Goal: Navigation & Orientation: Find specific page/section

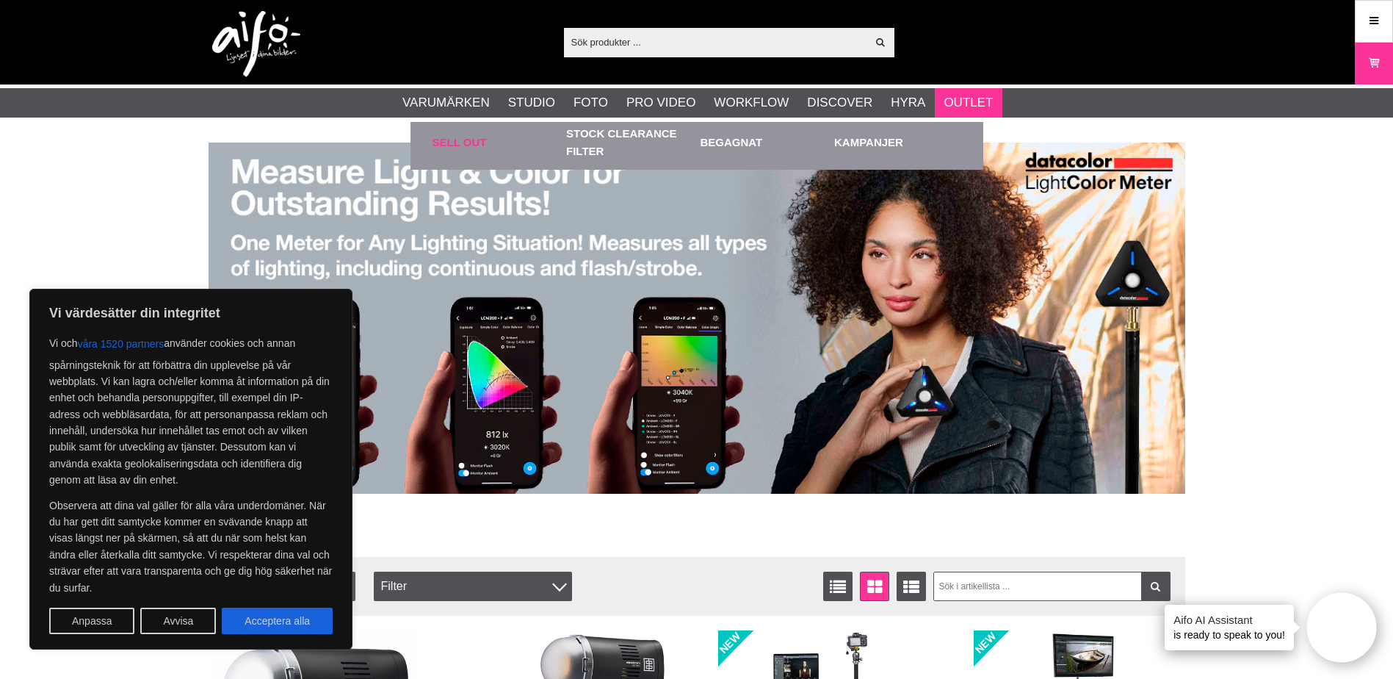
click at [480, 140] on link "Sell out" at bounding box center [496, 142] width 127 height 40
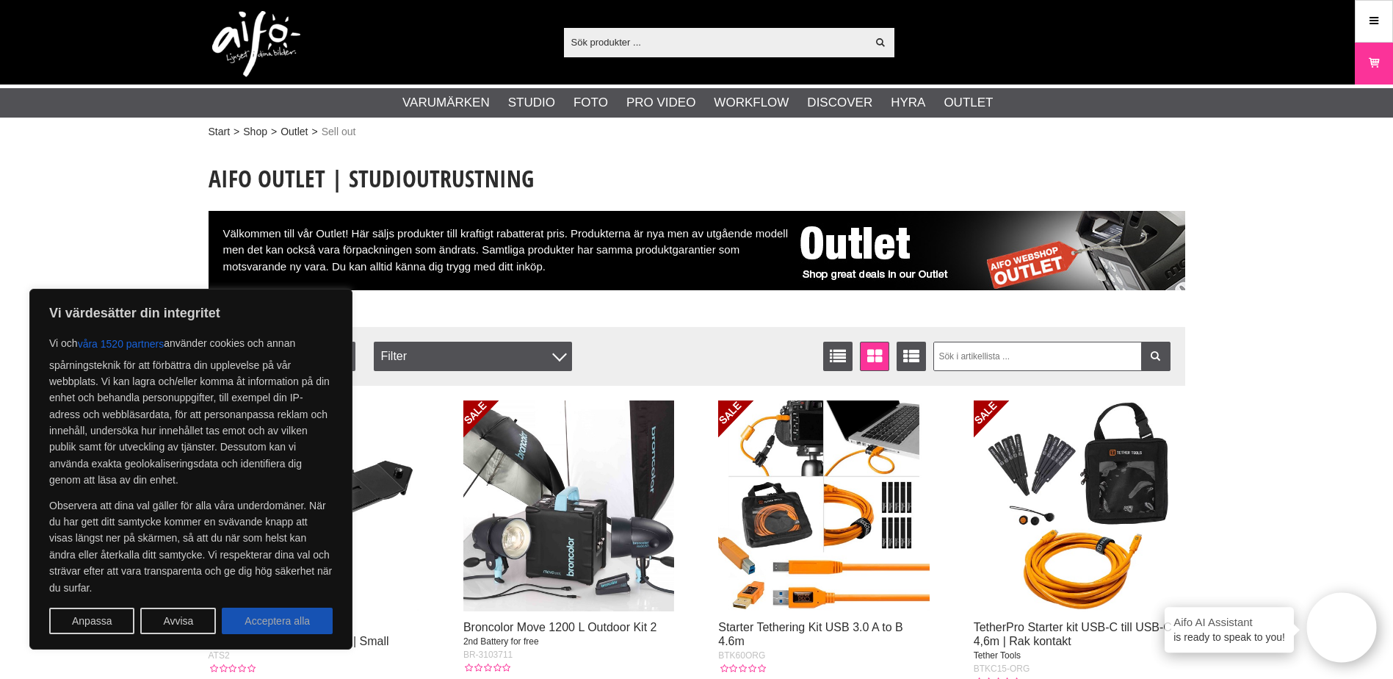
click at [275, 627] on button "Acceptera alla" at bounding box center [277, 620] width 111 height 26
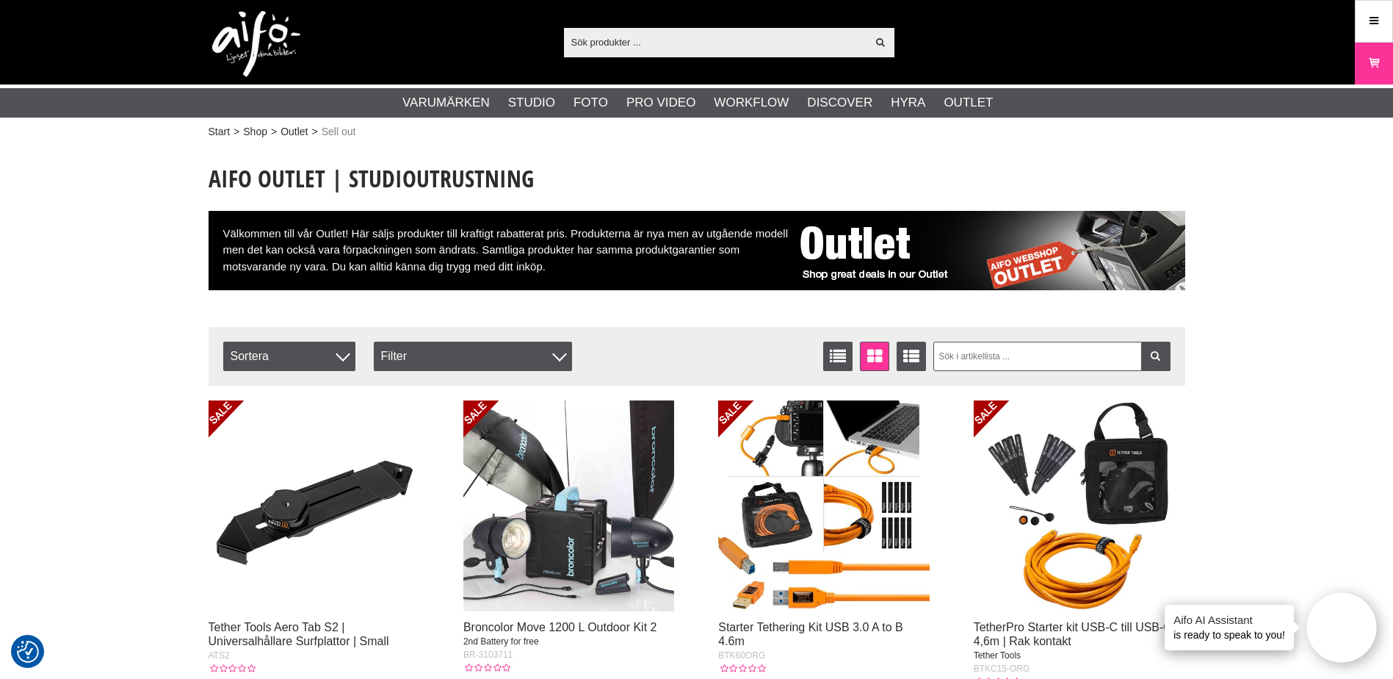
checkbox input "true"
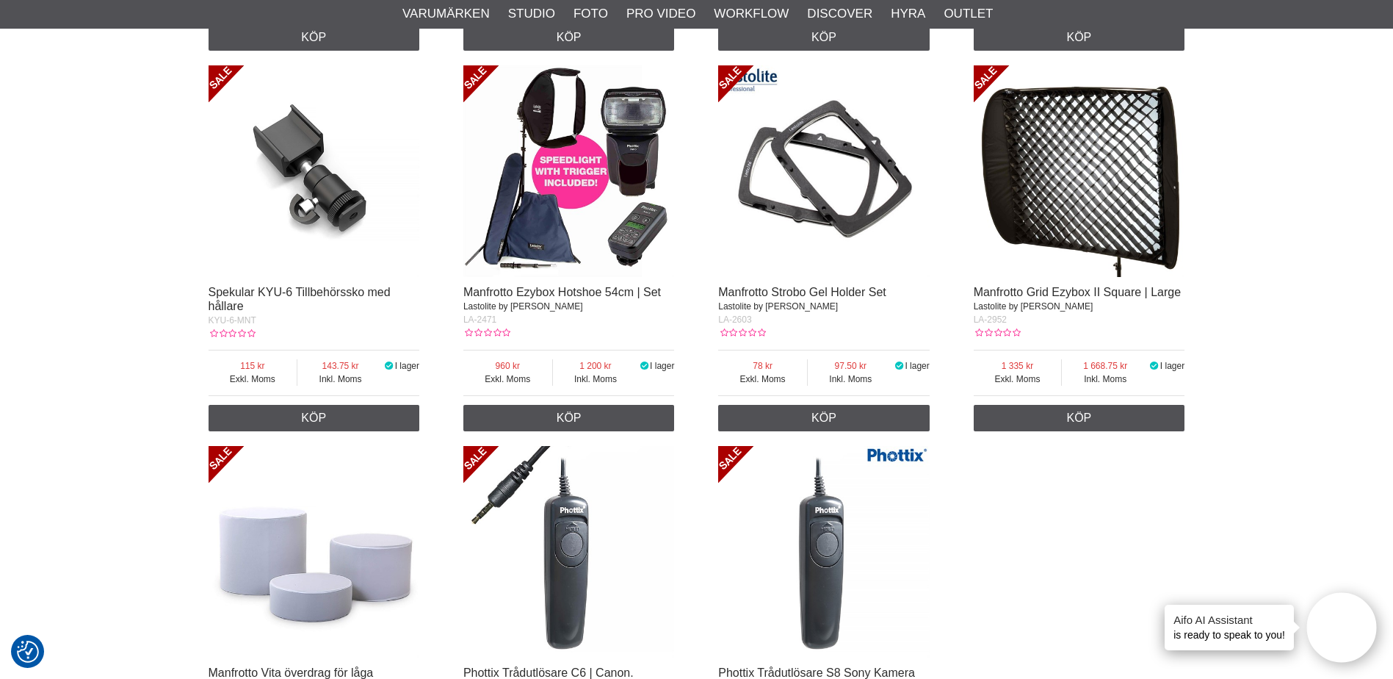
scroll to position [2571, 0]
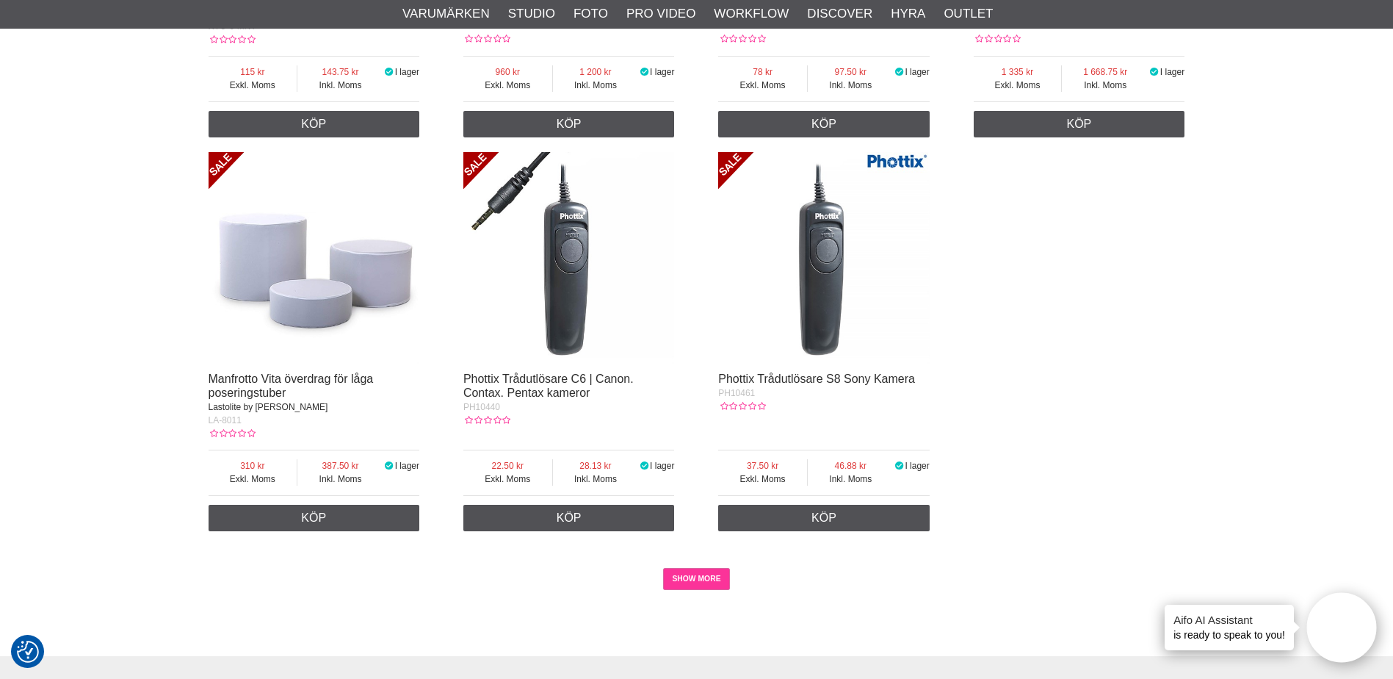
click at [692, 569] on link "SHOW MORE" at bounding box center [696, 579] width 67 height 22
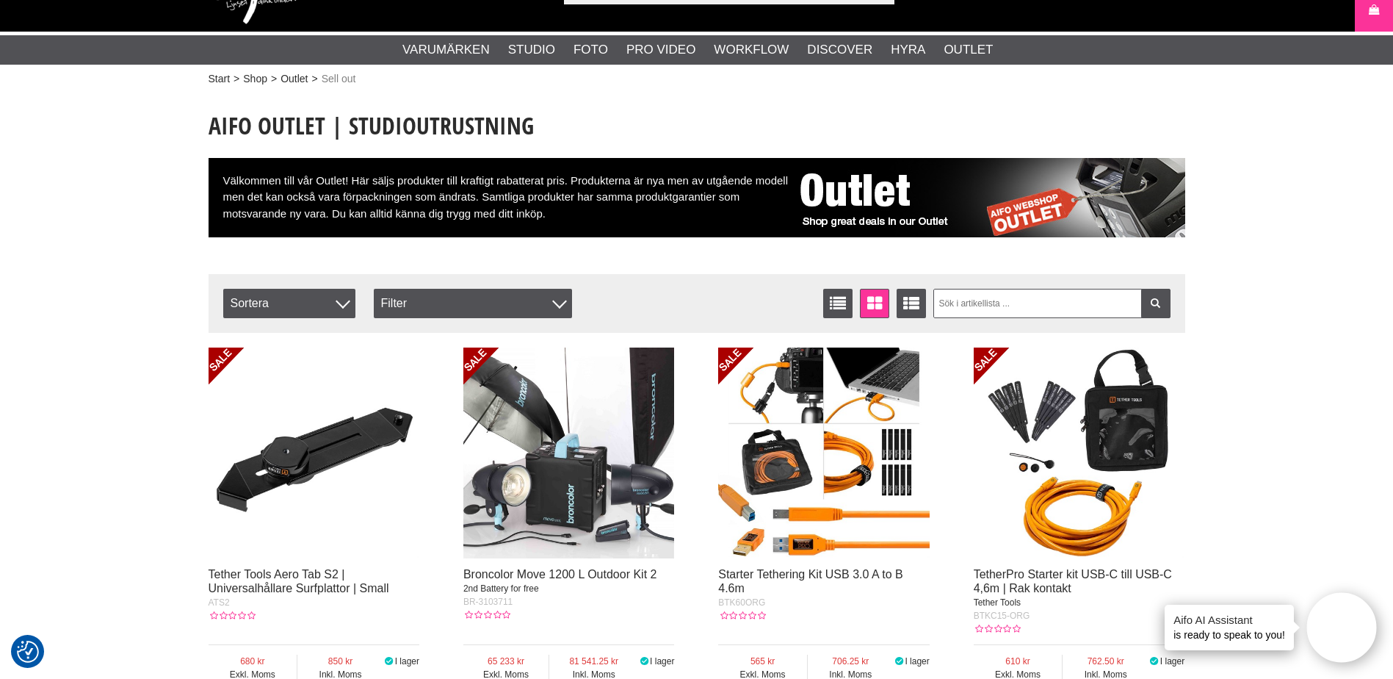
scroll to position [0, 0]
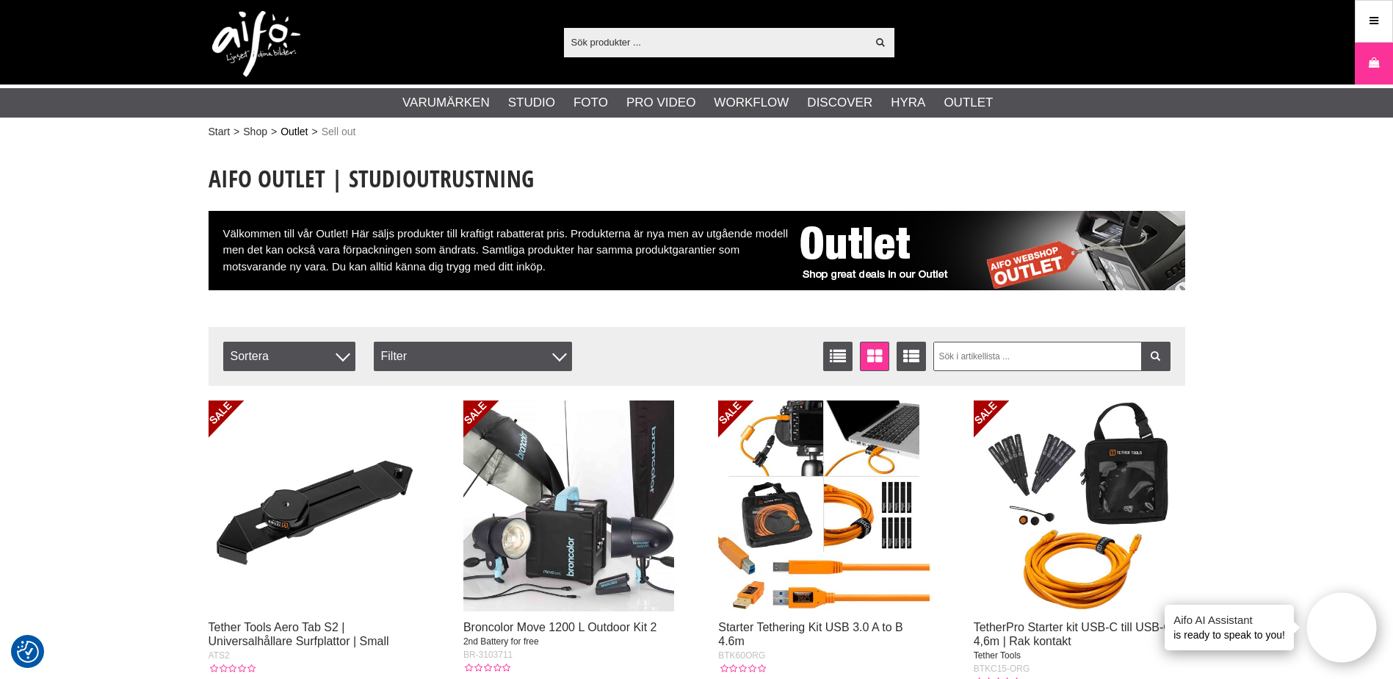
click at [292, 133] on link "Outlet" at bounding box center [294, 131] width 27 height 15
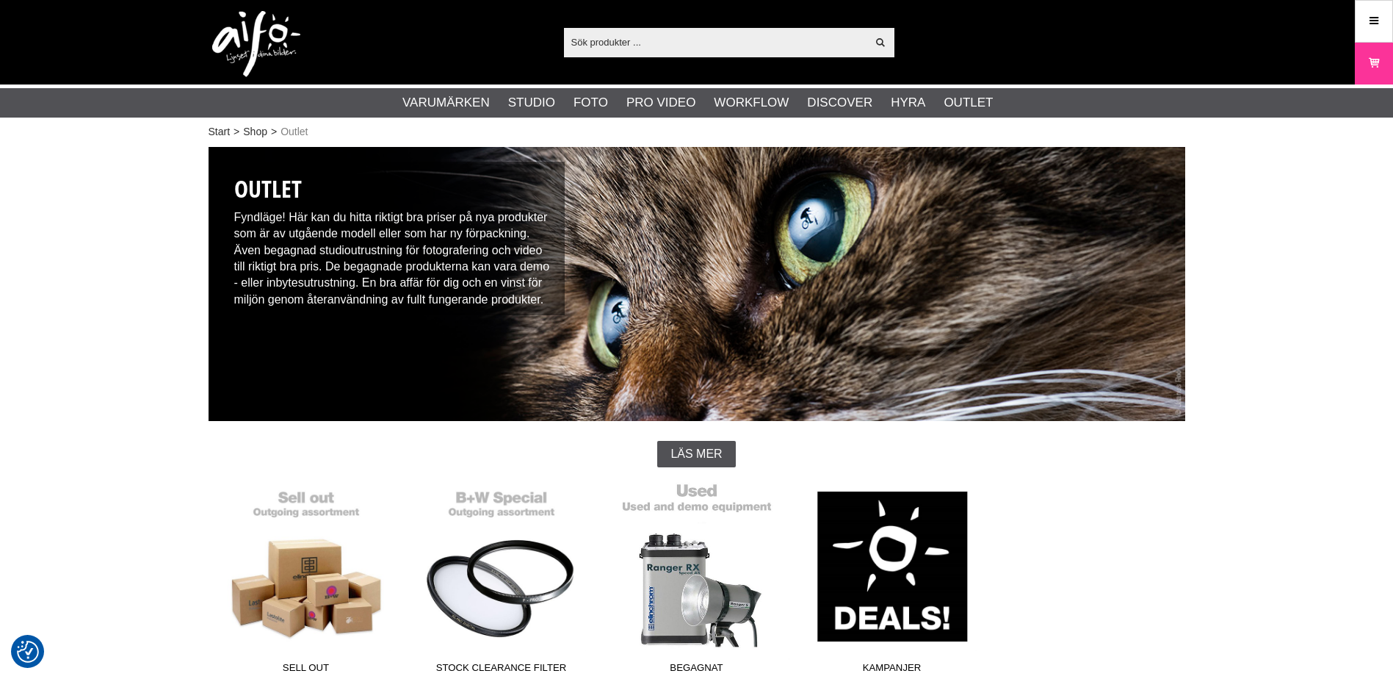
click at [710, 592] on link "Begagnat" at bounding box center [696, 581] width 195 height 198
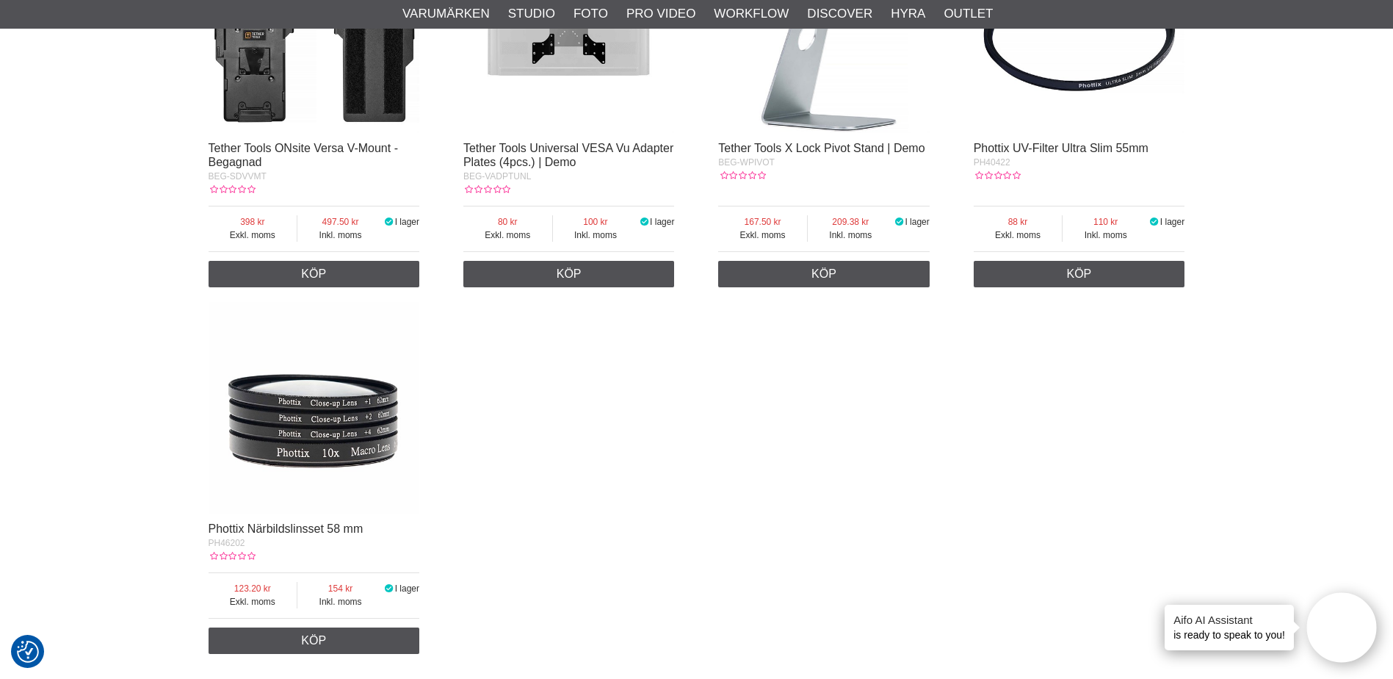
scroll to position [2644, 0]
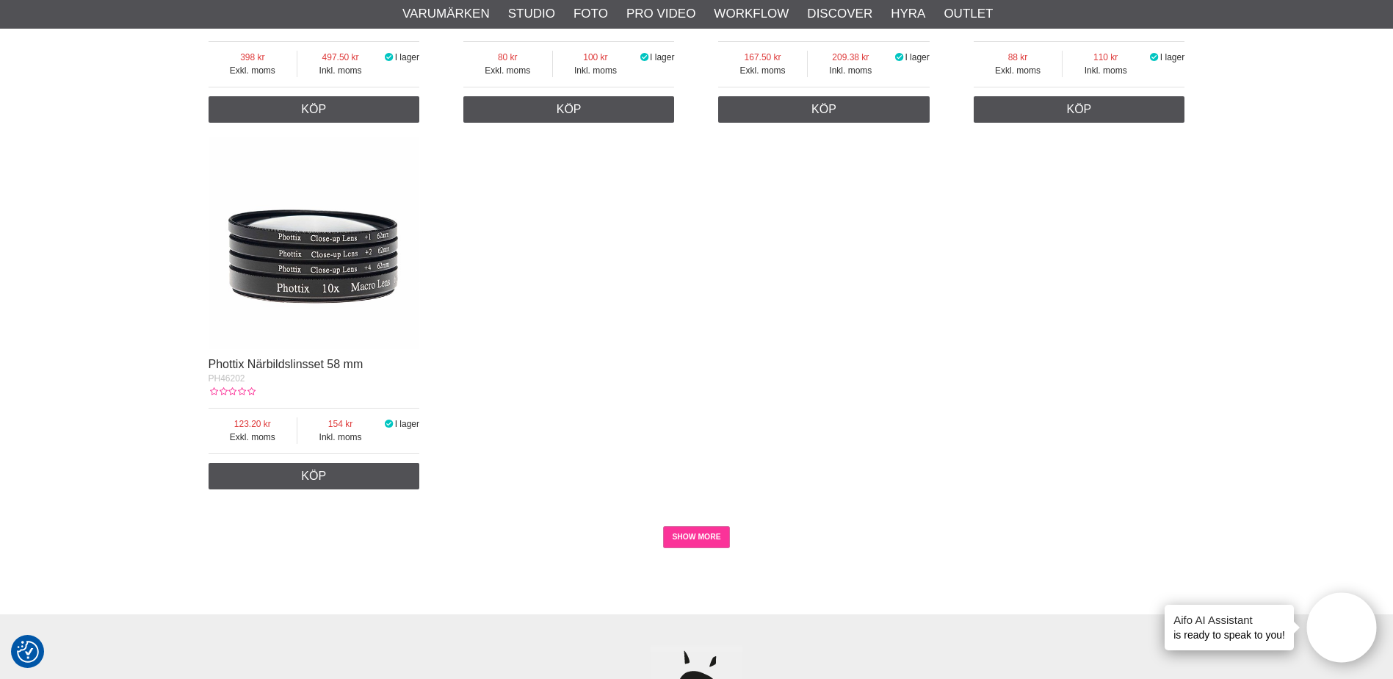
click at [710, 545] on link "SHOW MORE" at bounding box center [696, 537] width 67 height 22
